Goal: Task Accomplishment & Management: Manage account settings

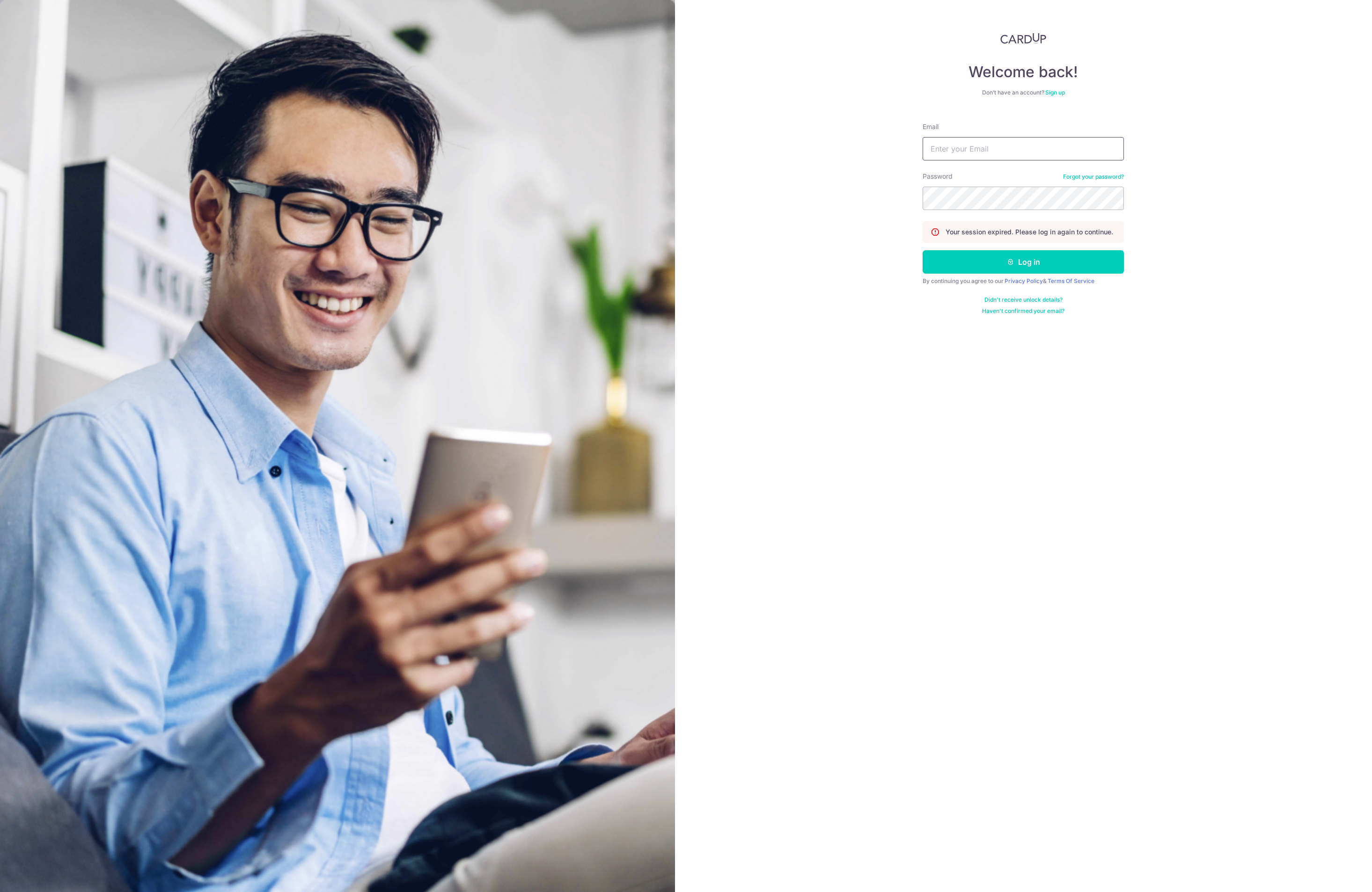
type input "[EMAIL_ADDRESS][DOMAIN_NAME]"
click at [996, 263] on button "Log in" at bounding box center [1023, 261] width 201 height 24
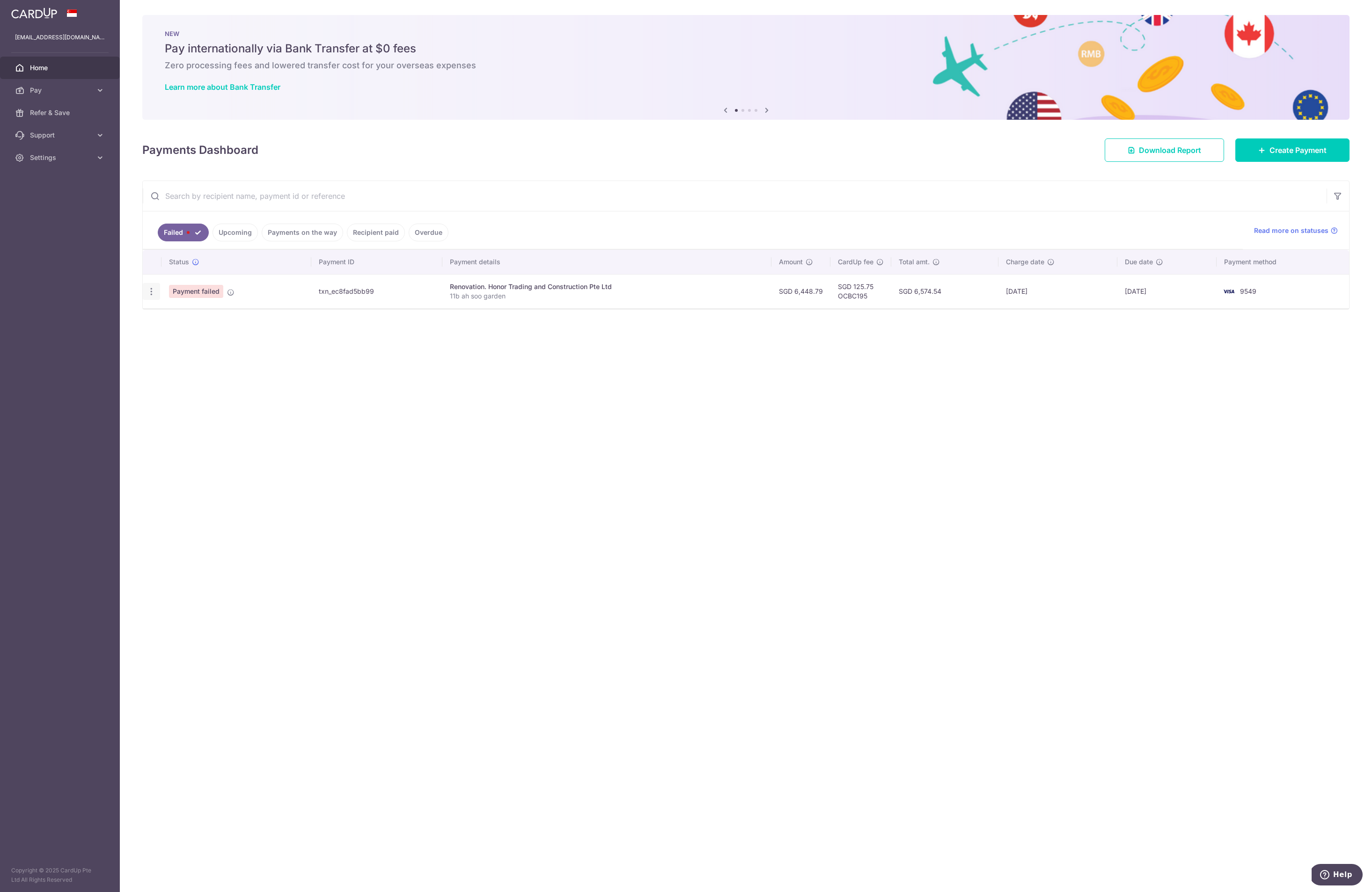
click at [153, 295] on icon "button" at bounding box center [151, 292] width 9 height 9
click at [175, 315] on span "Update payment" at bounding box center [200, 317] width 63 height 11
radio input "true"
type input "6,448.79"
type input "11b ah soo garden"
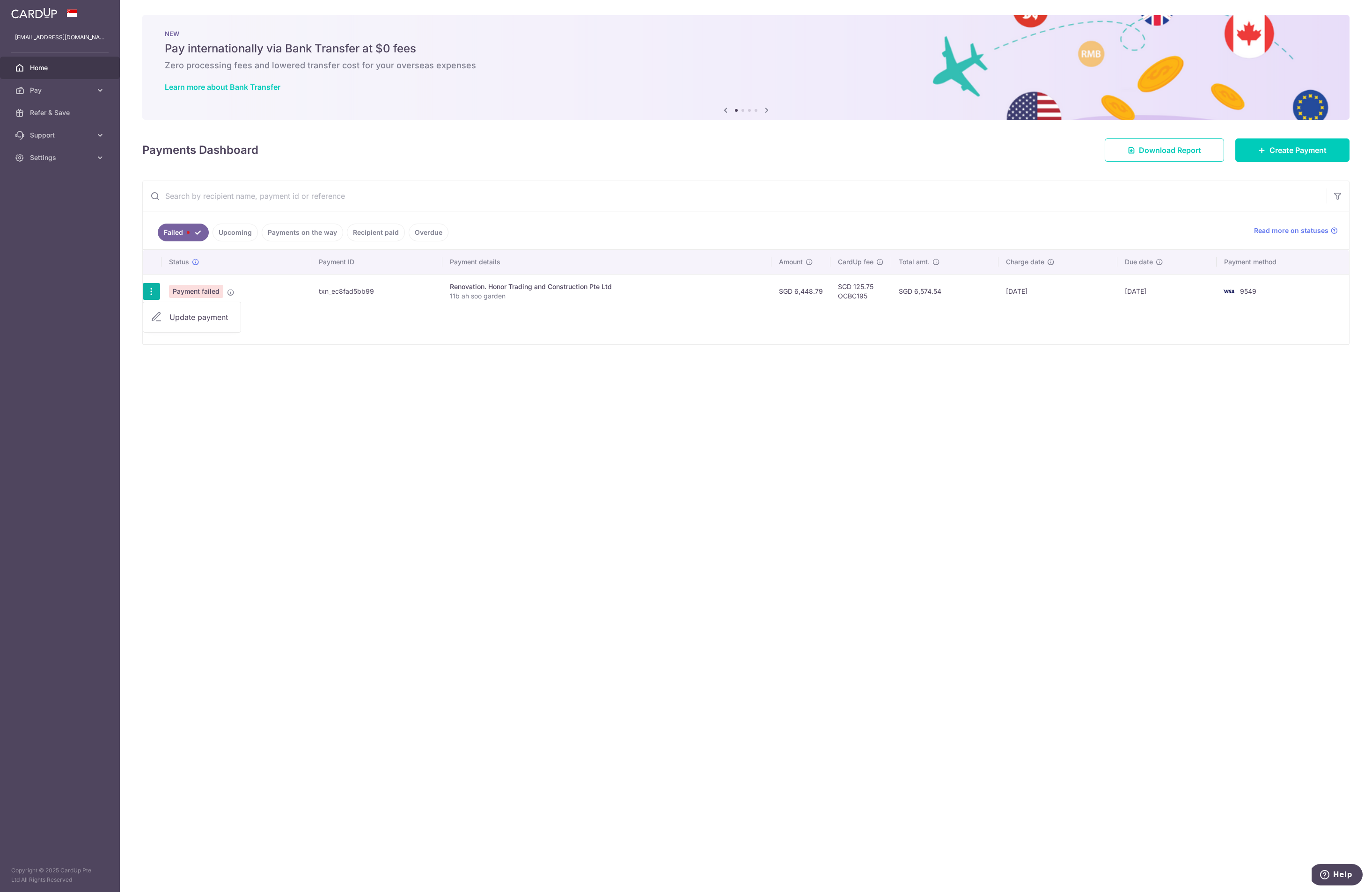
type input "stage 7"
type input "OCBC195"
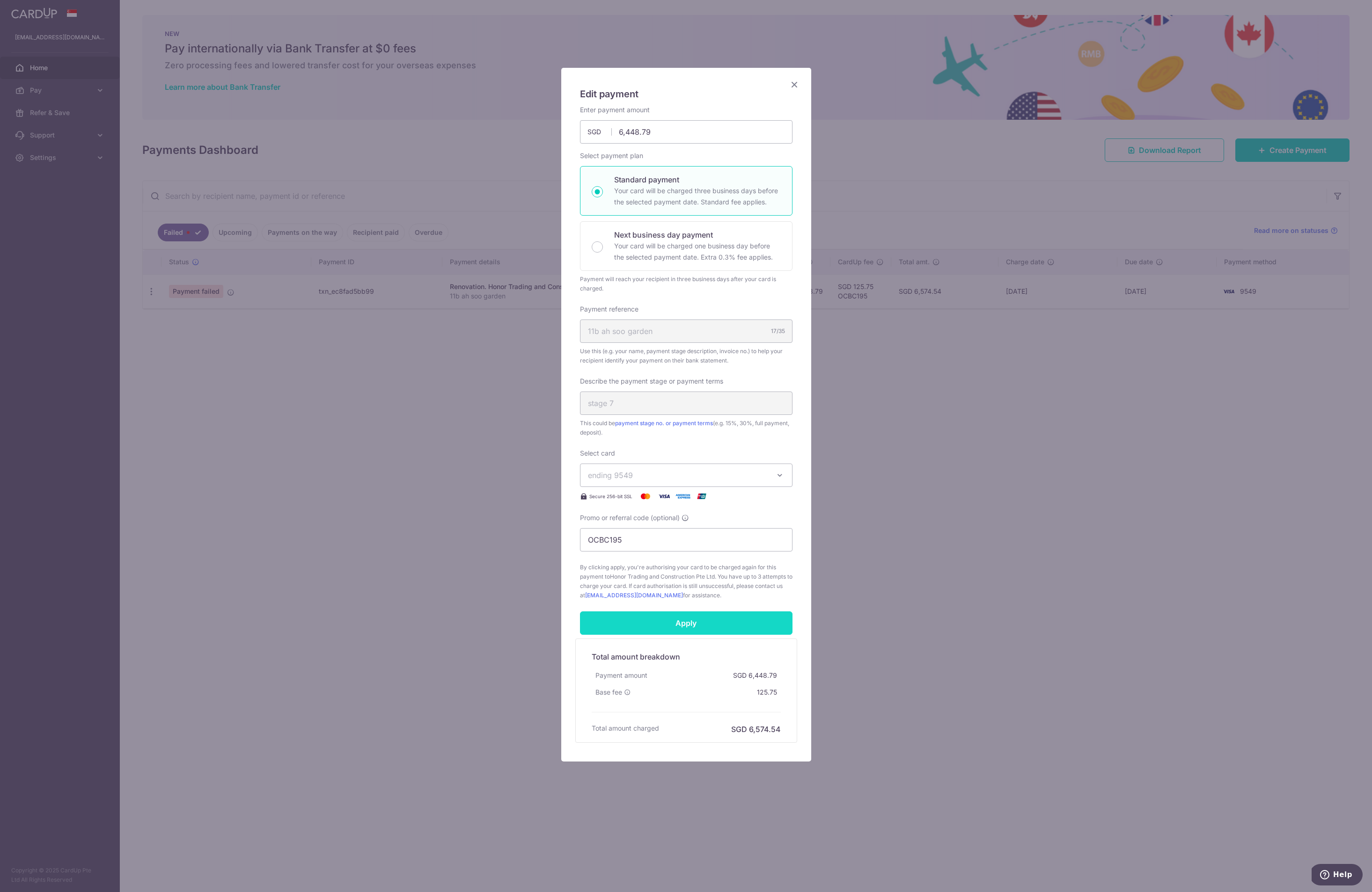
click at [696, 626] on input "Apply" at bounding box center [686, 623] width 212 height 24
